Goal: Task Accomplishment & Management: Manage account settings

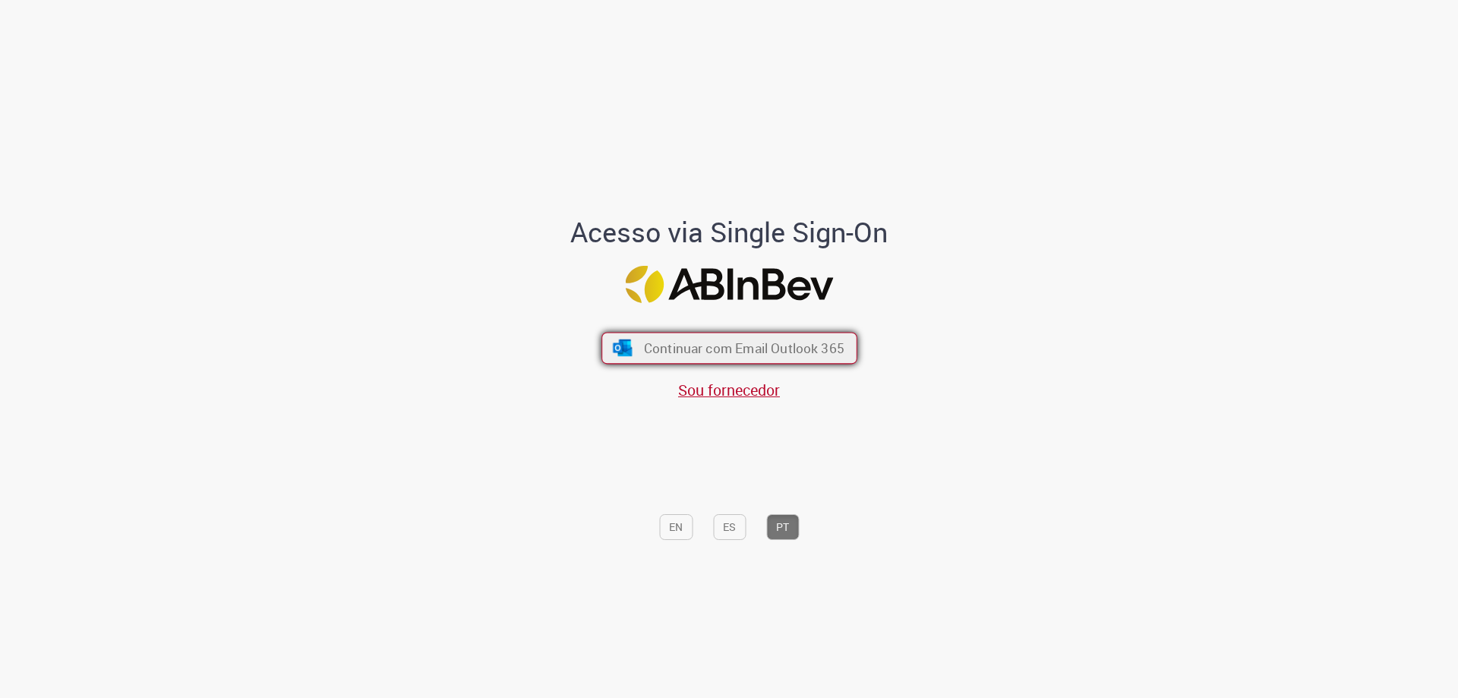
click at [686, 335] on button "Continuar com Email Outlook 365" at bounding box center [729, 349] width 256 height 32
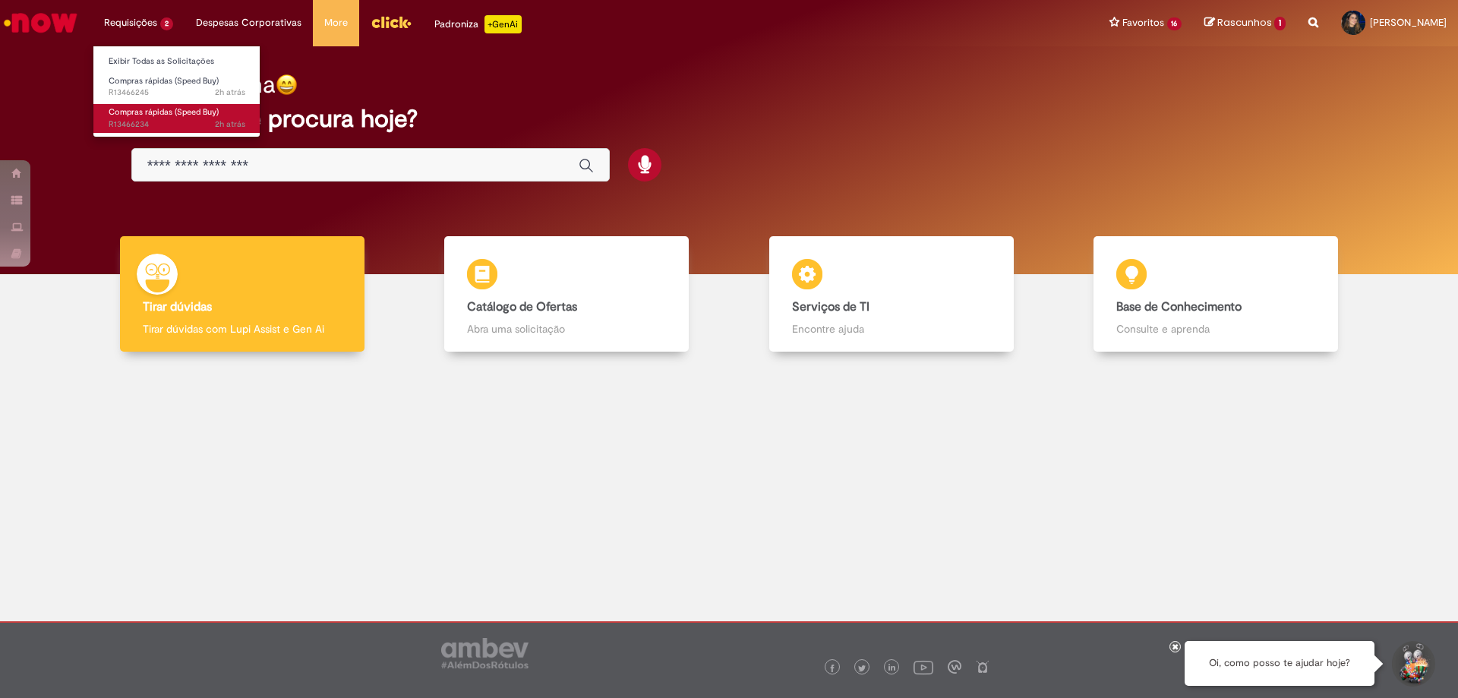
click at [146, 117] on span "Compras rápidas (Speed Buy)" at bounding box center [164, 111] width 110 height 11
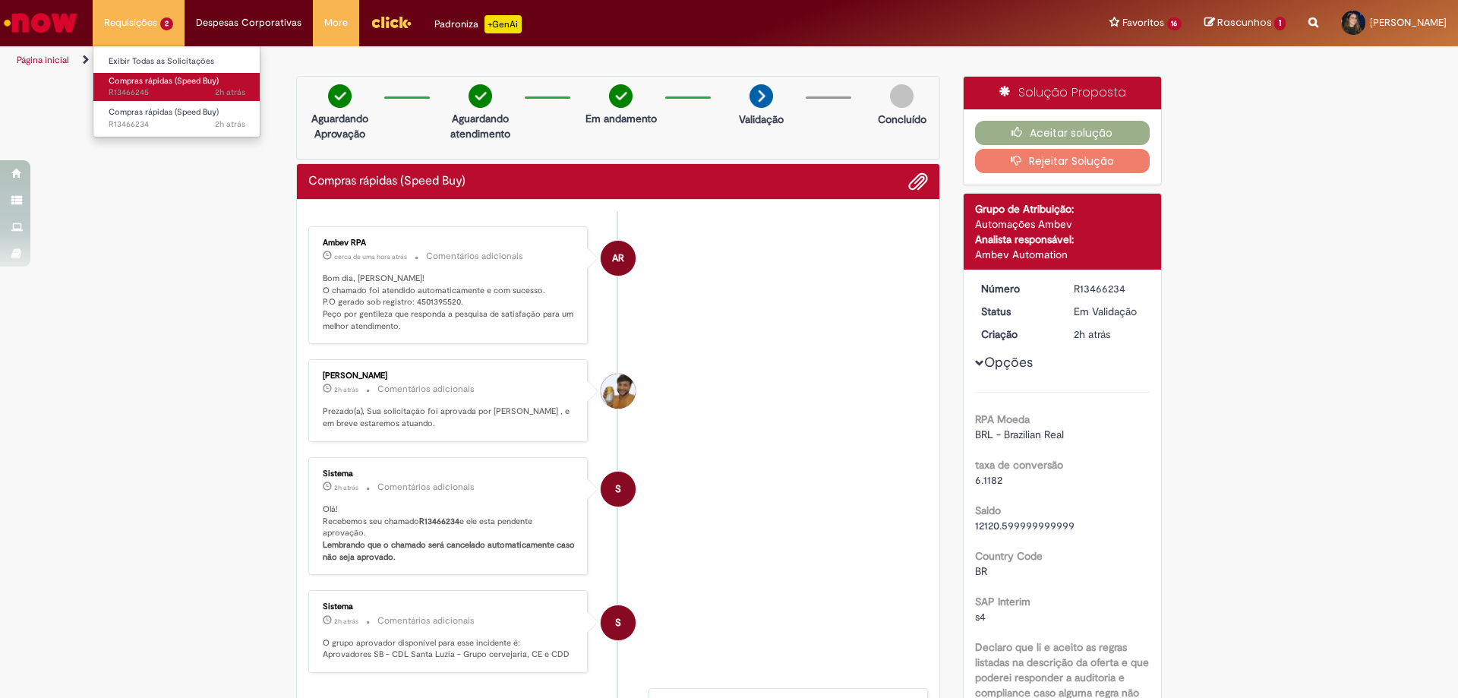
click at [172, 81] on span "Compras rápidas (Speed Buy)" at bounding box center [164, 80] width 110 height 11
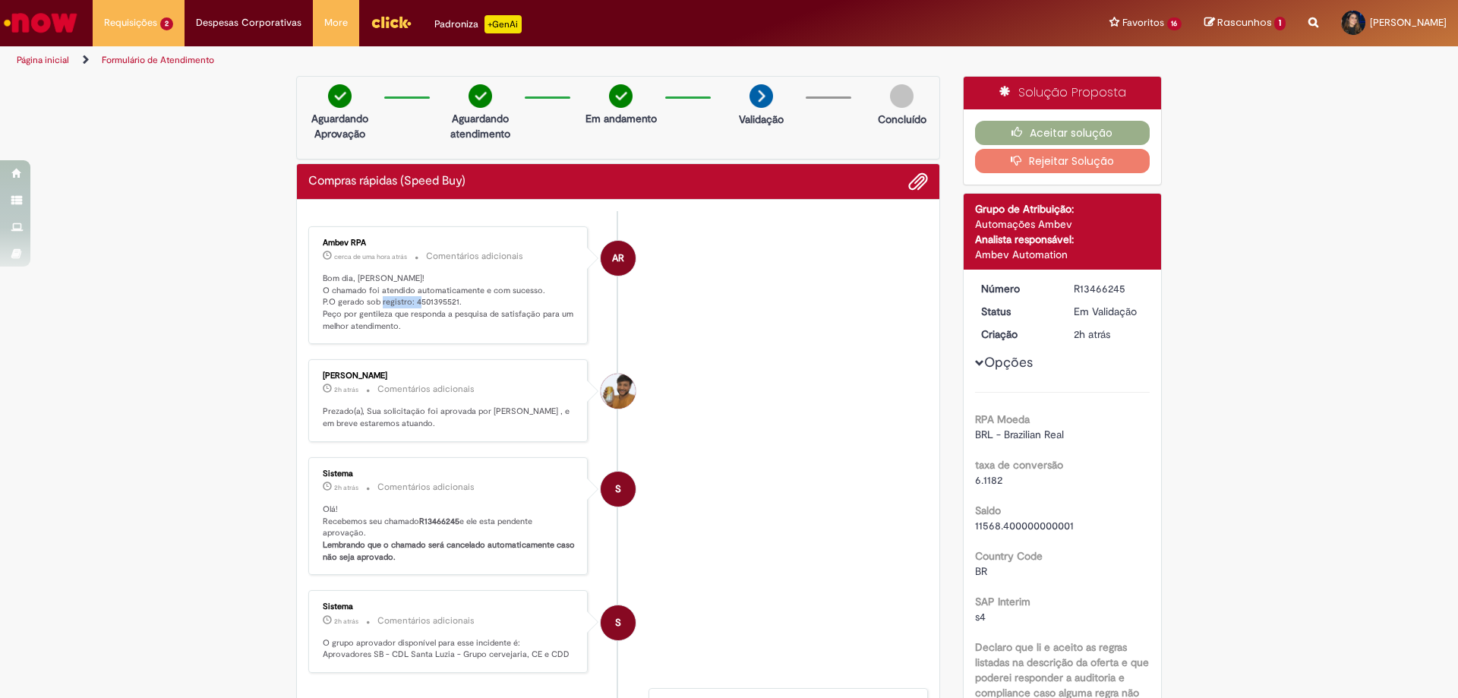
drag, startPoint x: 452, startPoint y: 299, endPoint x: 408, endPoint y: 304, distance: 44.3
click at [408, 304] on p "Bom dia, [PERSON_NAME]! O chamado foi atendido automaticamente e com sucesso. P…" at bounding box center [449, 303] width 253 height 60
copy p "4501395521."
click at [660, 434] on li "[PERSON_NAME] 2h atrás 2 horas atrás Comentários adicionais Prezado(a), Sua sol…" at bounding box center [618, 400] width 620 height 83
drag, startPoint x: 449, startPoint y: 299, endPoint x: 434, endPoint y: 305, distance: 15.4
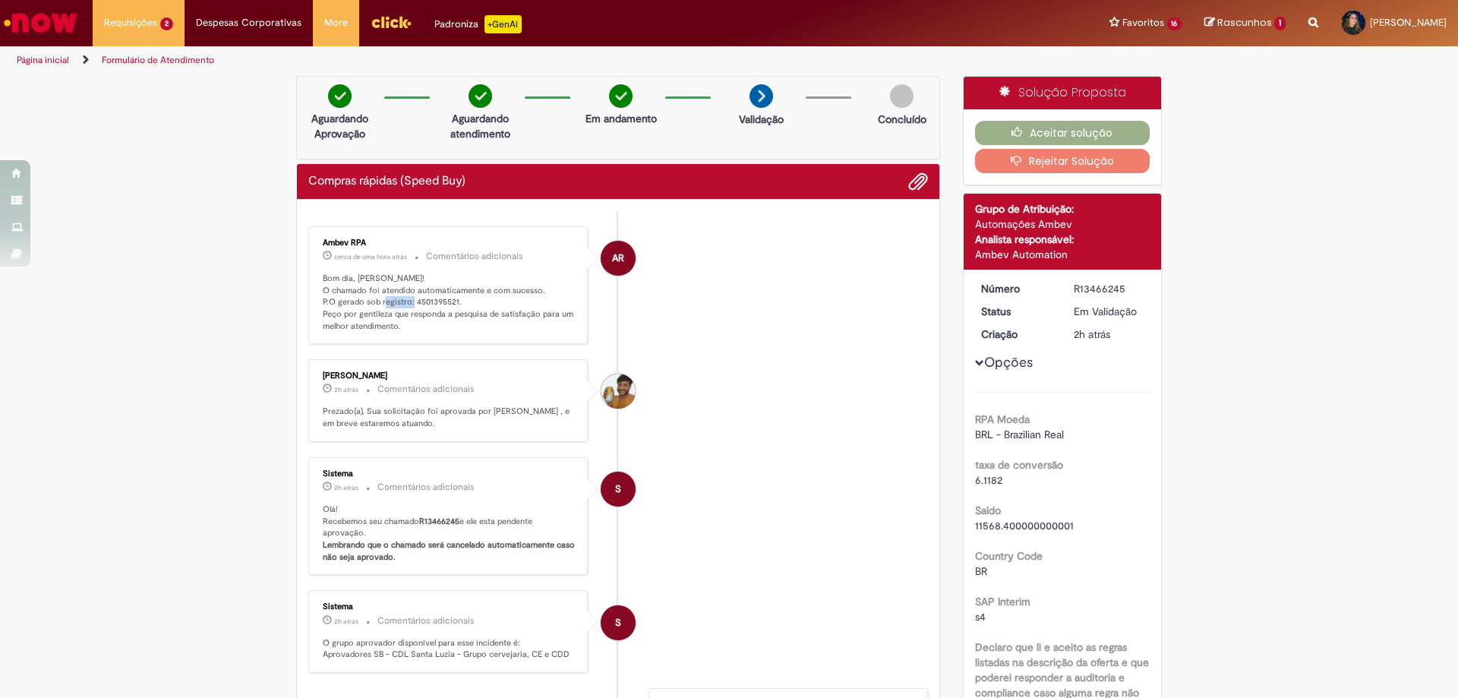
click at [412, 302] on p "Bom dia, [PERSON_NAME]! O chamado foi atendido automaticamente e com sucesso. P…" at bounding box center [449, 303] width 253 height 60
drag, startPoint x: 450, startPoint y: 302, endPoint x: 408, endPoint y: 302, distance: 41.8
click at [408, 302] on p "Bom dia, [PERSON_NAME]! O chamado foi atendido automaticamente e com sucesso. P…" at bounding box center [449, 303] width 253 height 60
copy p "4501395521"
click at [1027, 128] on button "Aceitar solução" at bounding box center [1062, 133] width 175 height 24
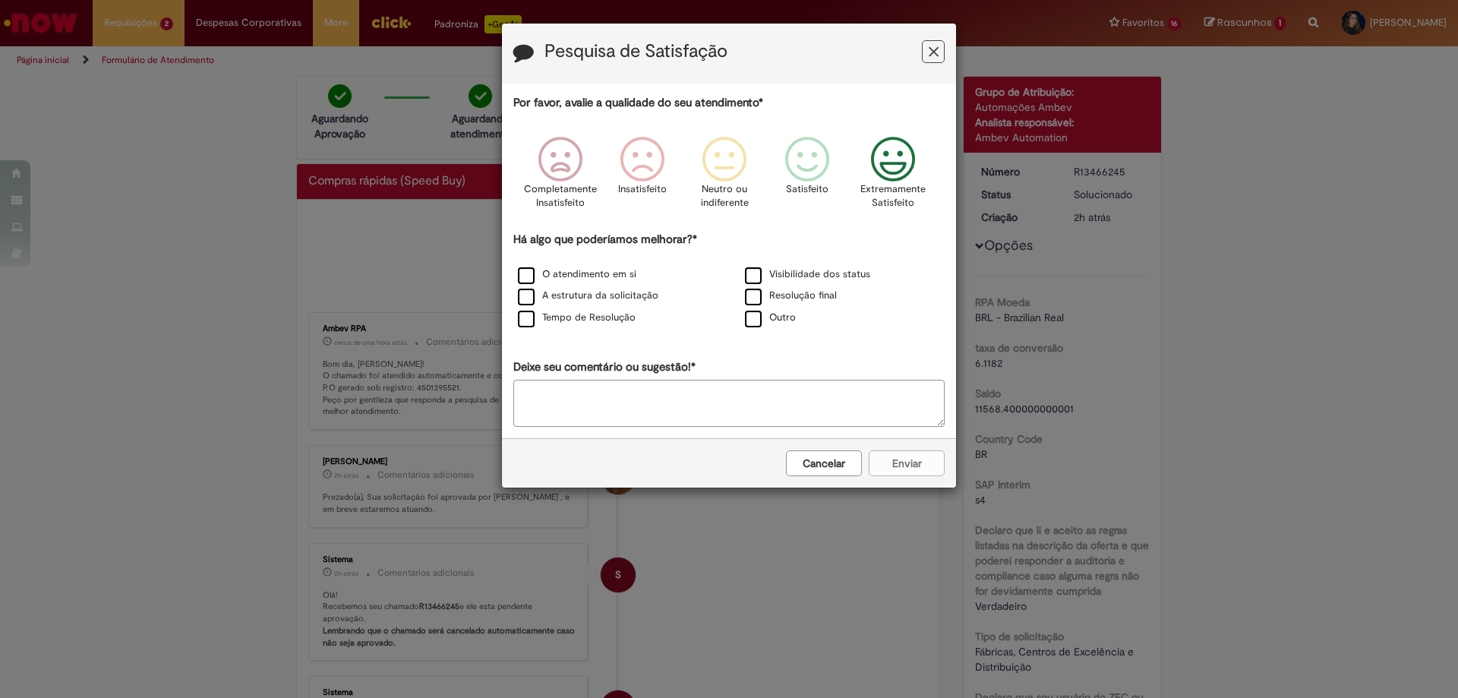
click at [882, 172] on icon "Feedback" at bounding box center [893, 160] width 57 height 46
click at [625, 298] on label "A estrutura da solicitação" at bounding box center [588, 296] width 140 height 14
click at [930, 473] on button "Enviar" at bounding box center [907, 463] width 76 height 26
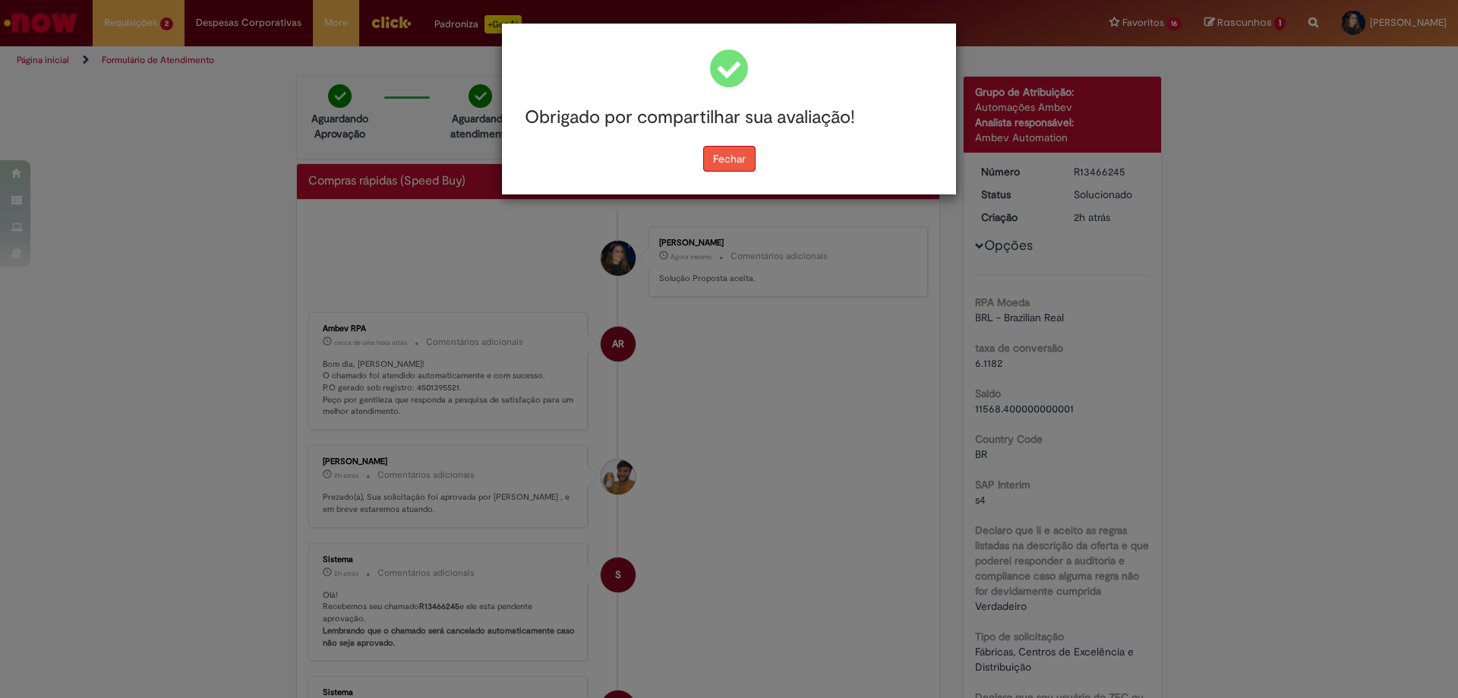
click at [729, 164] on button "Fechar" at bounding box center [729, 159] width 52 height 26
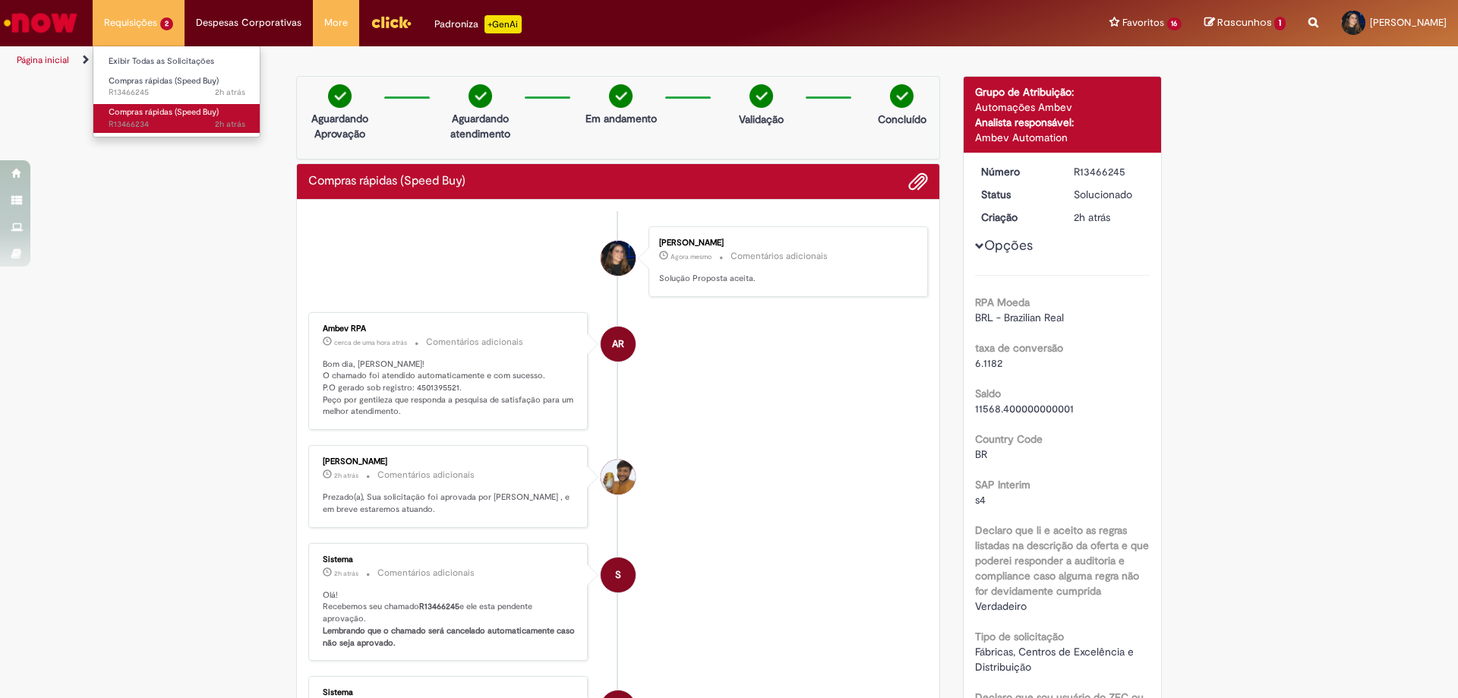
click at [182, 112] on span "Compras rápidas (Speed Buy)" at bounding box center [164, 111] width 110 height 11
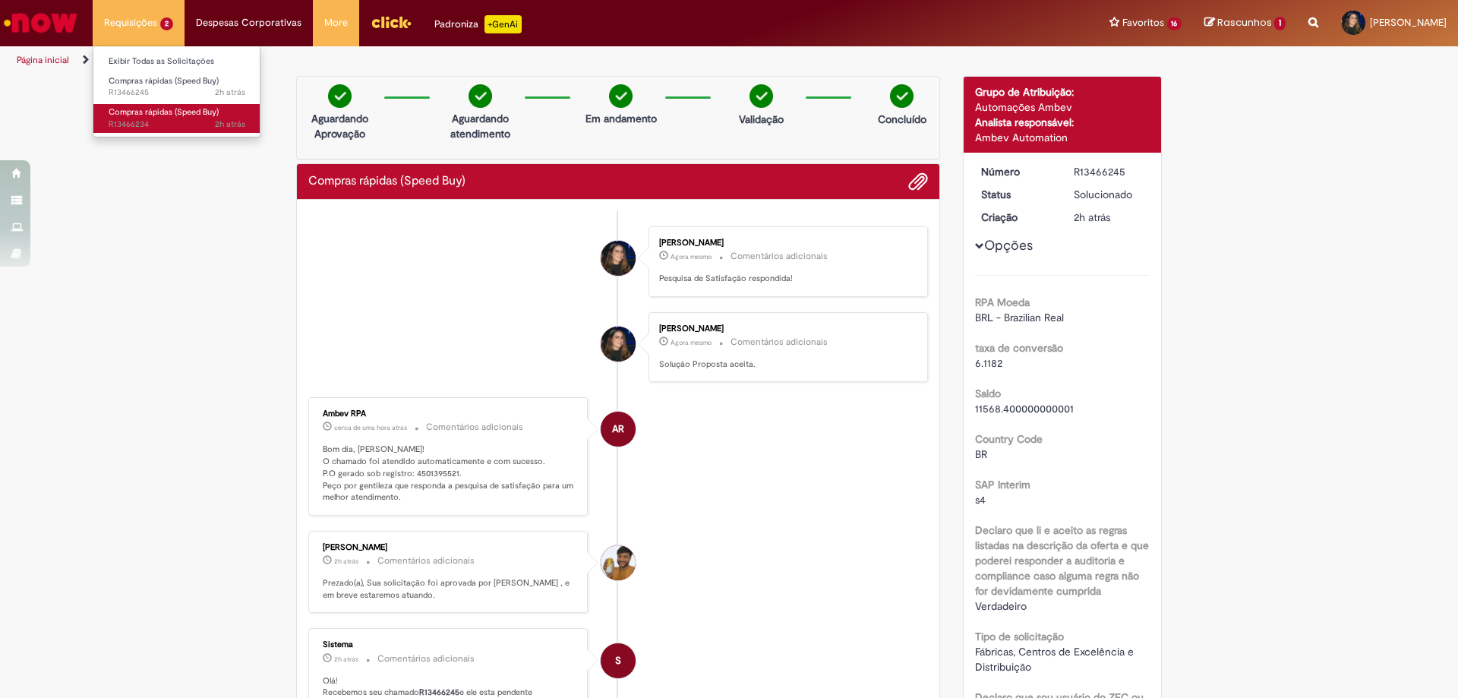
click at [182, 107] on span "Compras rápidas (Speed Buy)" at bounding box center [164, 111] width 110 height 11
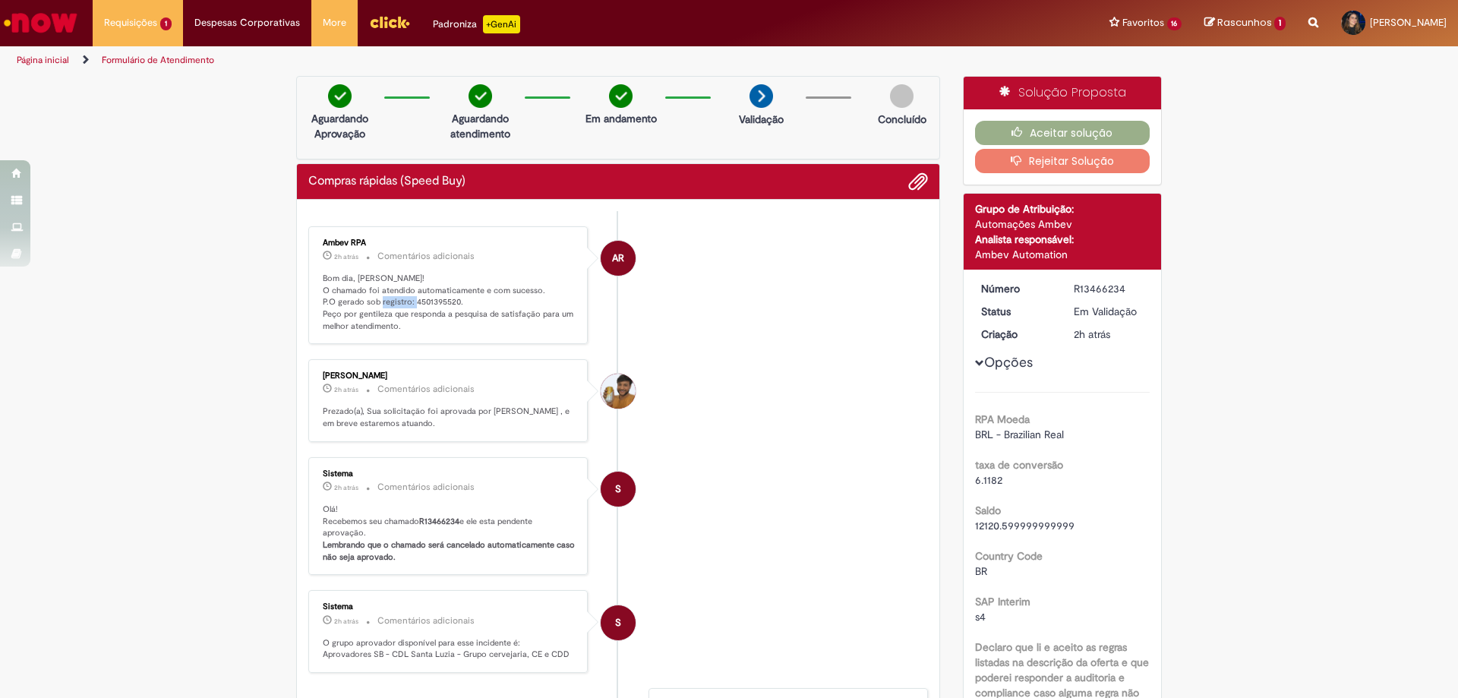
drag, startPoint x: 452, startPoint y: 214, endPoint x: 408, endPoint y: 299, distance: 95.8
click at [408, 299] on p "Bom dia, [PERSON_NAME]! O chamado foi atendido automaticamente e com sucesso. P…" at bounding box center [449, 303] width 253 height 60
copy p "4501395520"
click at [1050, 131] on button "Aceitar solução" at bounding box center [1062, 133] width 175 height 24
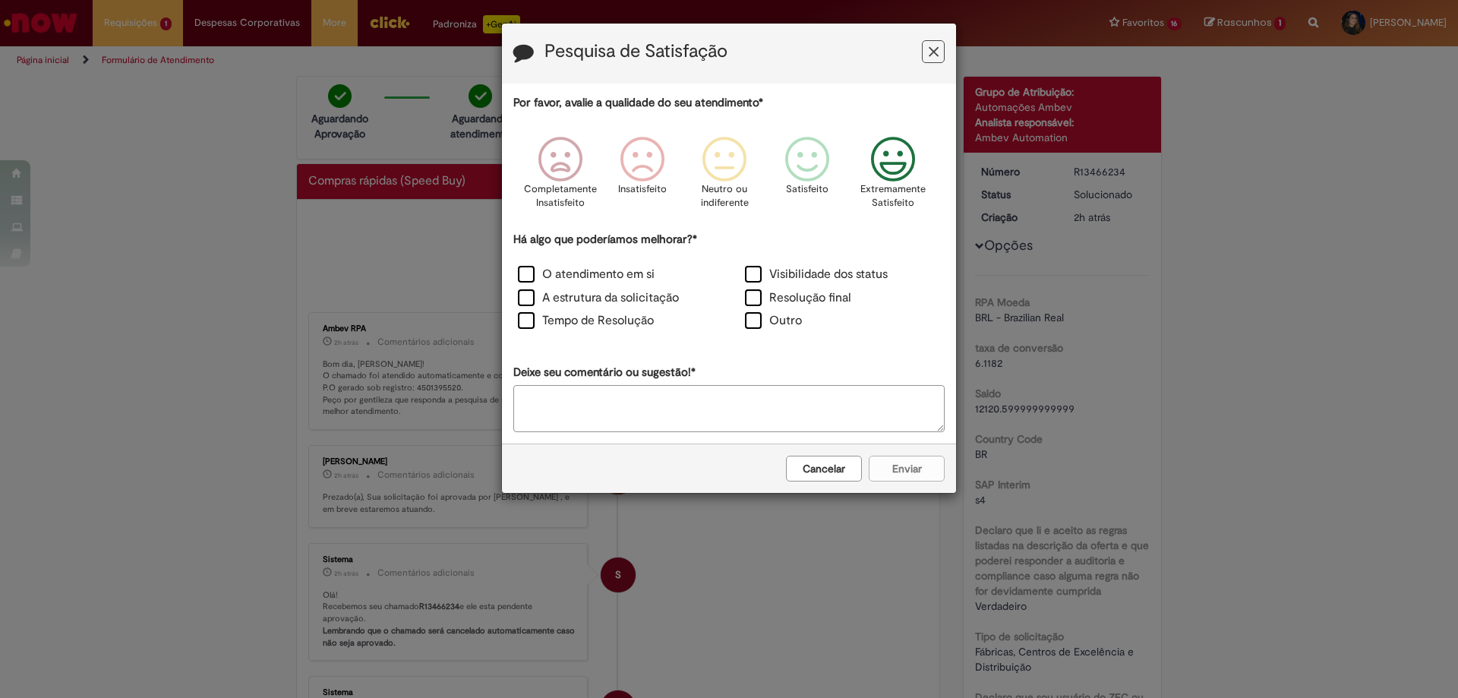
click at [868, 153] on icon "Feedback" at bounding box center [893, 160] width 57 height 46
click at [620, 305] on label "A estrutura da solicitação" at bounding box center [598, 297] width 161 height 17
click at [919, 474] on button "Enviar" at bounding box center [907, 469] width 76 height 26
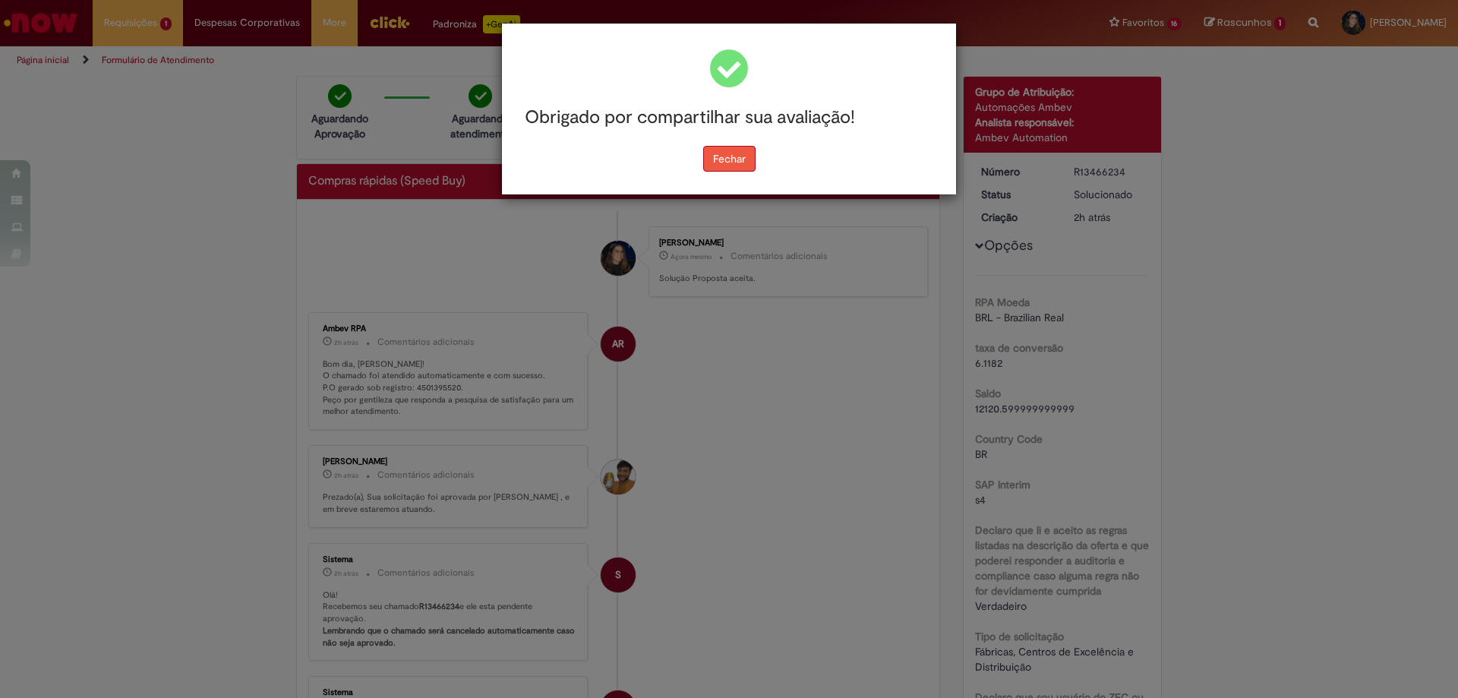
click at [734, 157] on button "Fechar" at bounding box center [729, 159] width 52 height 26
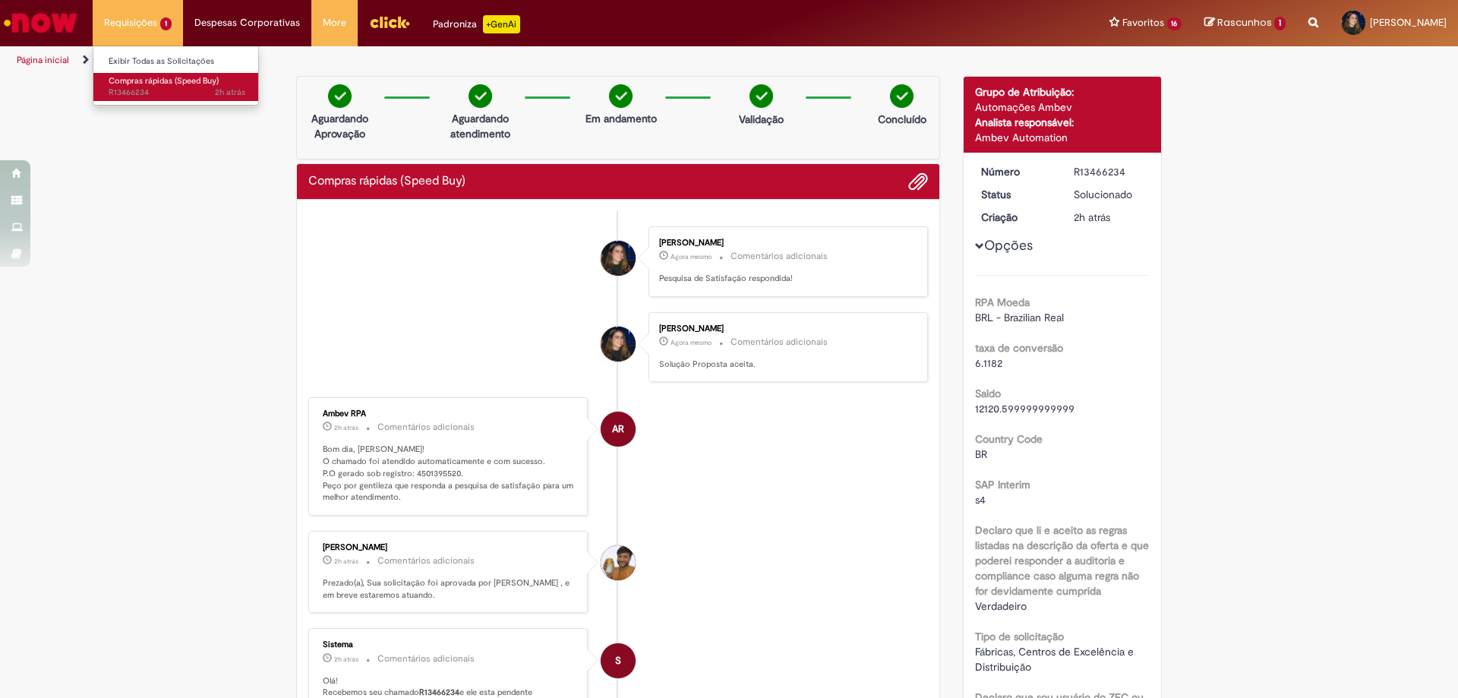
click at [178, 87] on link "Compras rápidas (Speed Buy) 2h atrás 2 horas atrás R13466234" at bounding box center [176, 87] width 167 height 28
click at [57, 21] on img "Ir para a Homepage" at bounding box center [41, 23] width 78 height 30
